Goal: Task Accomplishment & Management: Complete application form

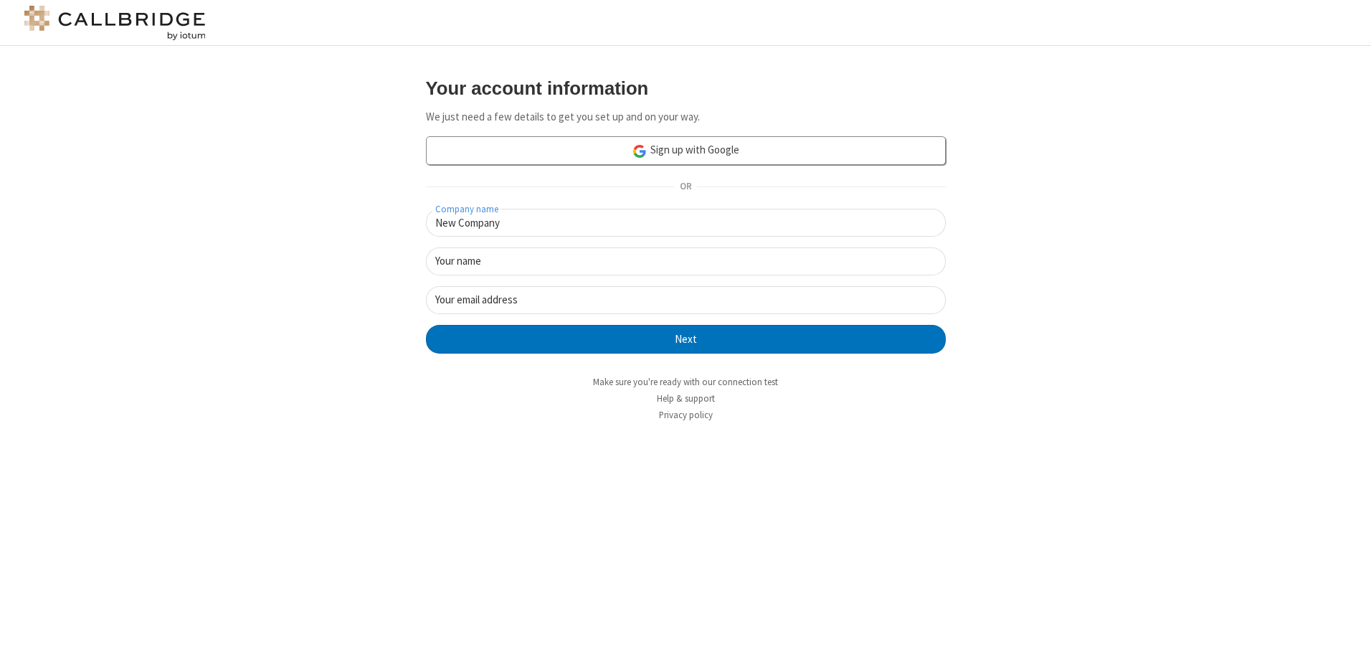
type input "New Company"
type input "New User"
type input "[EMAIL_ADDRESS][DOMAIN_NAME]"
click button "Next" at bounding box center [686, 339] width 520 height 29
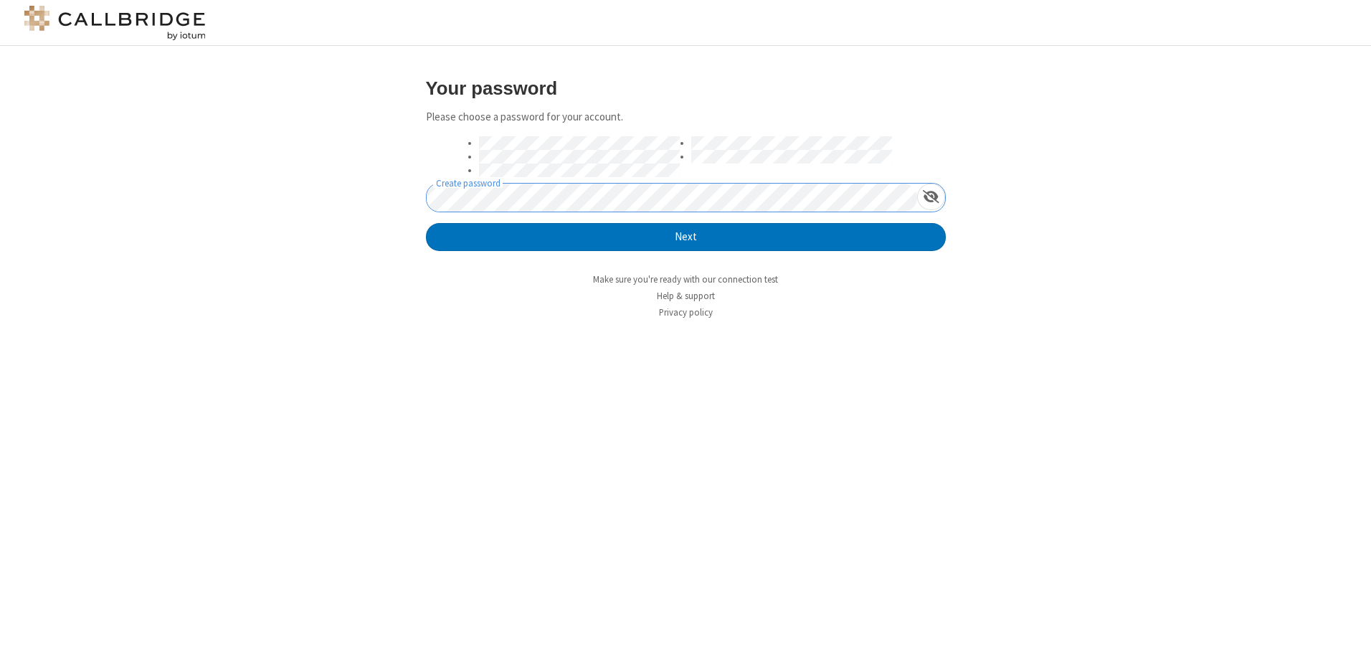
click button "Next" at bounding box center [686, 237] width 520 height 29
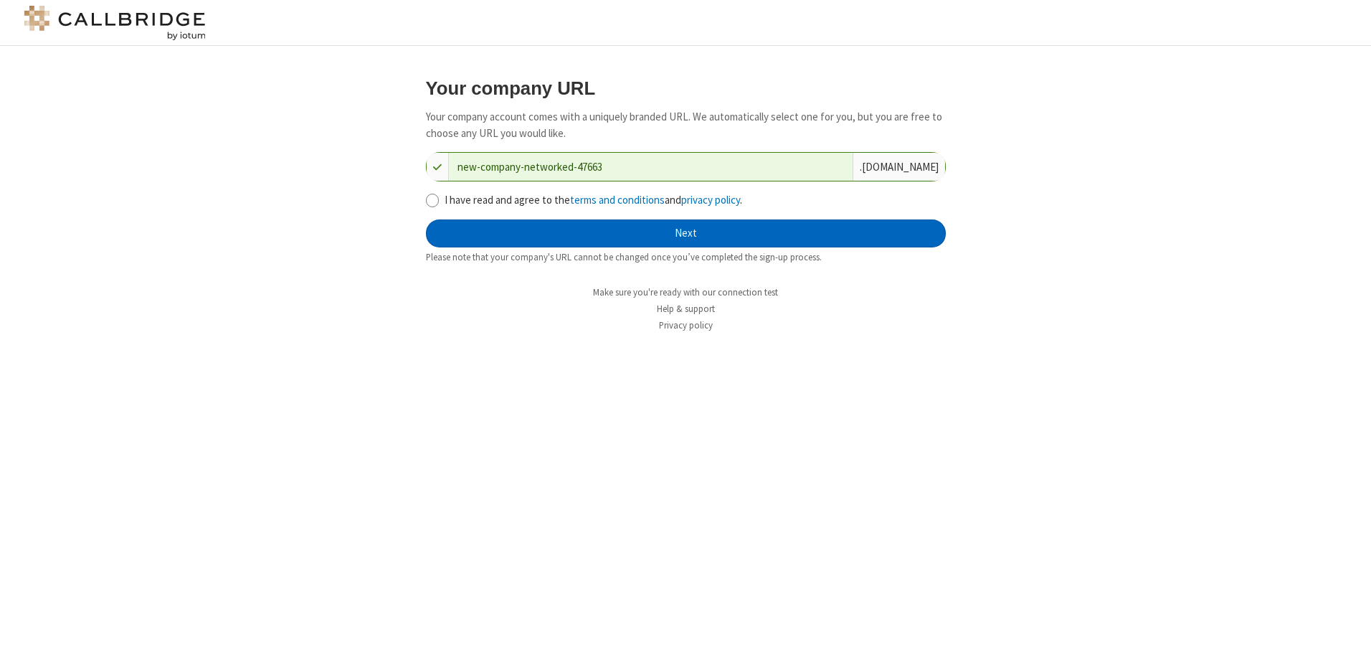
click at [685, 233] on button "Next" at bounding box center [686, 233] width 520 height 29
